Goal: Task Accomplishment & Management: Manage account settings

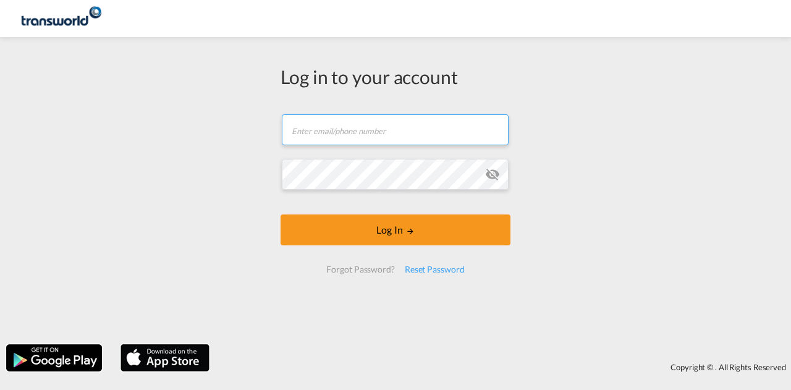
click at [321, 133] on input "text" at bounding box center [395, 129] width 227 height 31
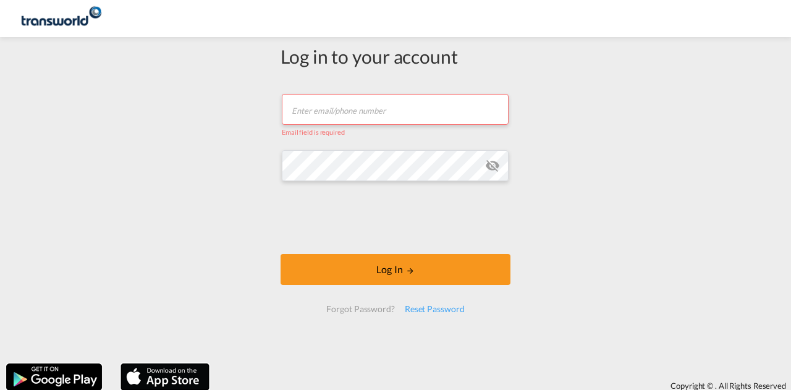
click at [297, 110] on input "text" at bounding box center [395, 109] width 227 height 31
paste input "[PERSON_NAME][EMAIL_ADDRESS][DOMAIN_NAME]"
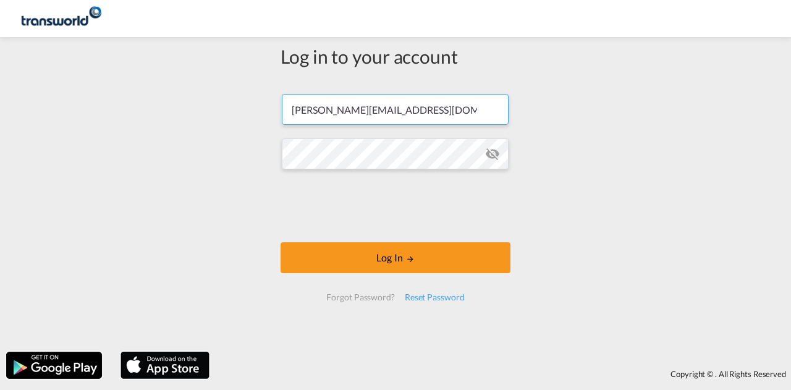
type input "[PERSON_NAME][EMAIL_ADDRESS][DOMAIN_NAME]"
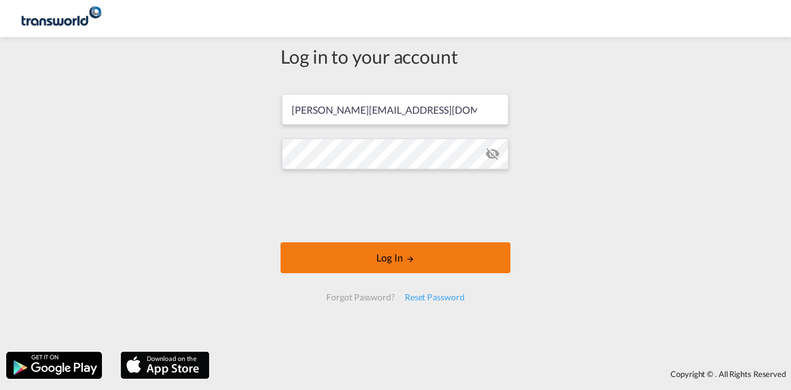
click at [363, 258] on button "Log In" at bounding box center [396, 257] width 230 height 31
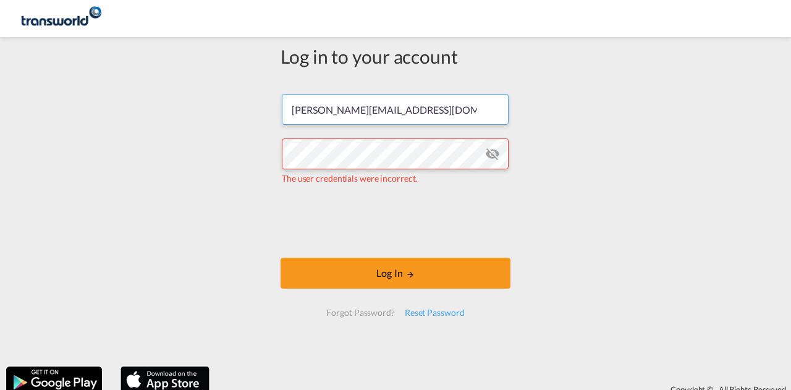
click at [413, 108] on input "[PERSON_NAME][EMAIL_ADDRESS][DOMAIN_NAME]" at bounding box center [395, 109] width 227 height 31
click at [287, 112] on input "[PERSON_NAME][EMAIL_ADDRESS][DOMAIN_NAME]" at bounding box center [395, 109] width 227 height 31
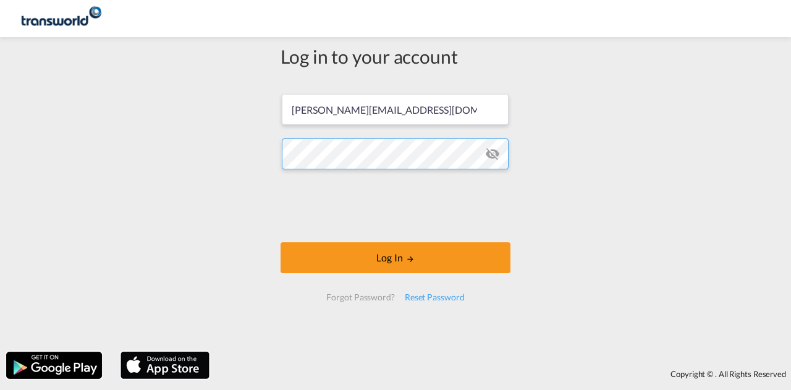
click at [265, 153] on div "Log in to your account [PERSON_NAME][EMAIL_ADDRESS][DOMAIN_NAME] Log In Forgot …" at bounding box center [395, 194] width 791 height 302
click at [488, 154] on md-icon "icon-eye-off" at bounding box center [492, 153] width 15 height 15
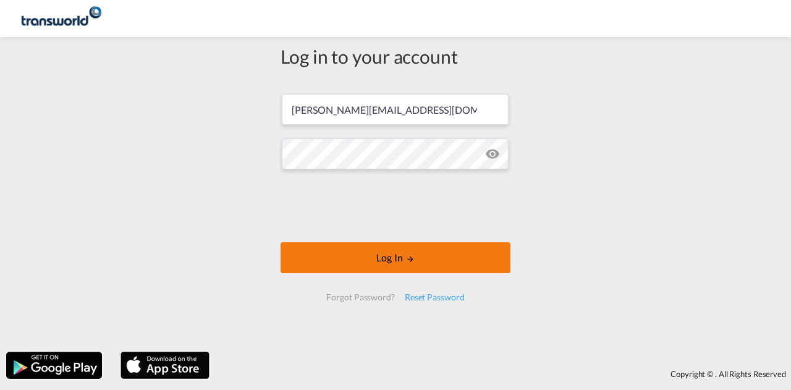
click at [382, 258] on button "Log In" at bounding box center [396, 257] width 230 height 31
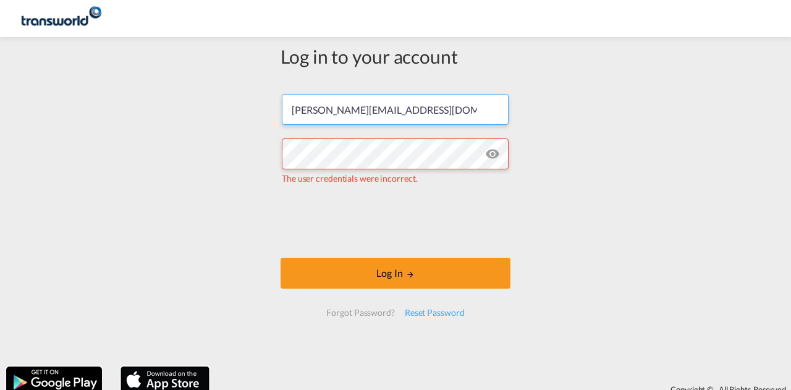
click at [287, 112] on input "[PERSON_NAME][EMAIL_ADDRESS][DOMAIN_NAME]" at bounding box center [395, 109] width 227 height 31
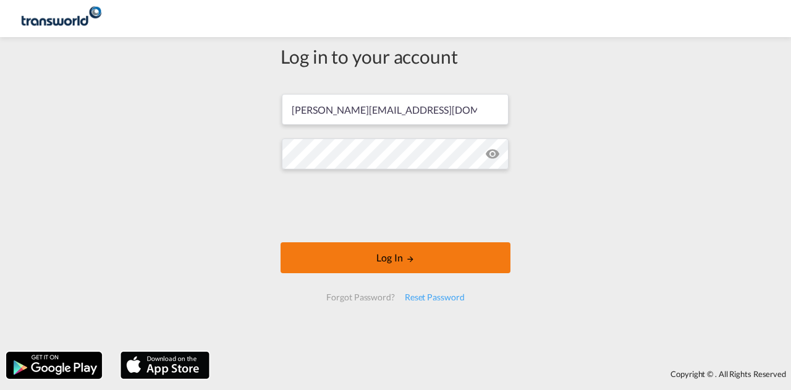
click at [365, 256] on button "Log In" at bounding box center [396, 257] width 230 height 31
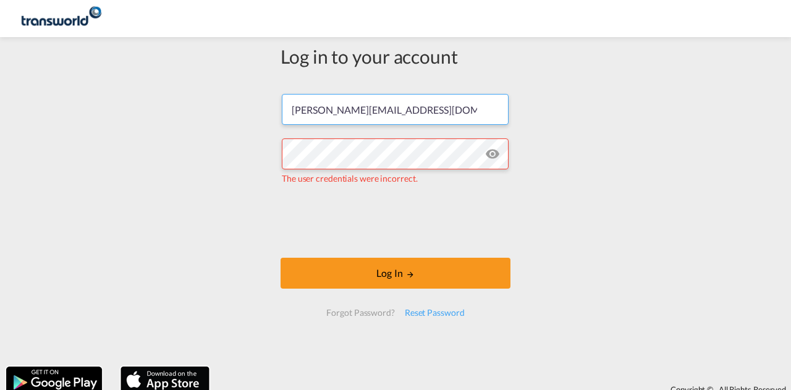
click at [420, 108] on input "[PERSON_NAME][EMAIL_ADDRESS][DOMAIN_NAME]" at bounding box center [395, 109] width 227 height 31
click at [287, 112] on input "[PERSON_NAME][EMAIL_ADDRESS][DOMAIN_NAME]" at bounding box center [395, 109] width 227 height 31
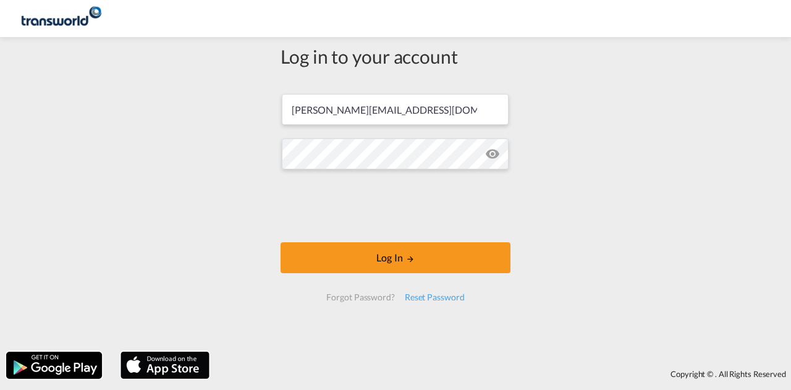
click at [676, 146] on div "Log in to your account [PERSON_NAME][EMAIL_ADDRESS][DOMAIN_NAME] Log In Forgot …" at bounding box center [395, 194] width 791 height 302
